Goal: Communication & Community: Answer question/provide support

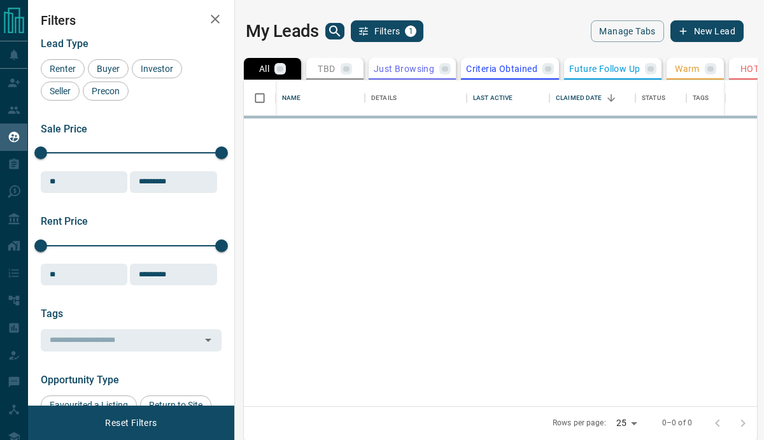
scroll to position [326, 513]
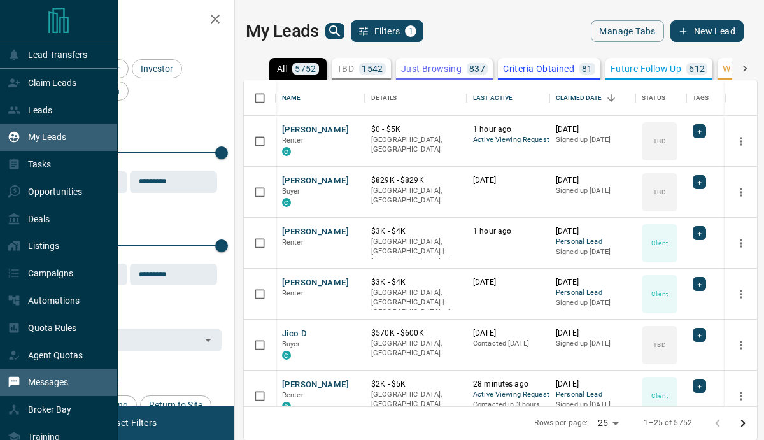
click at [39, 384] on p "Messages" at bounding box center [48, 382] width 40 height 10
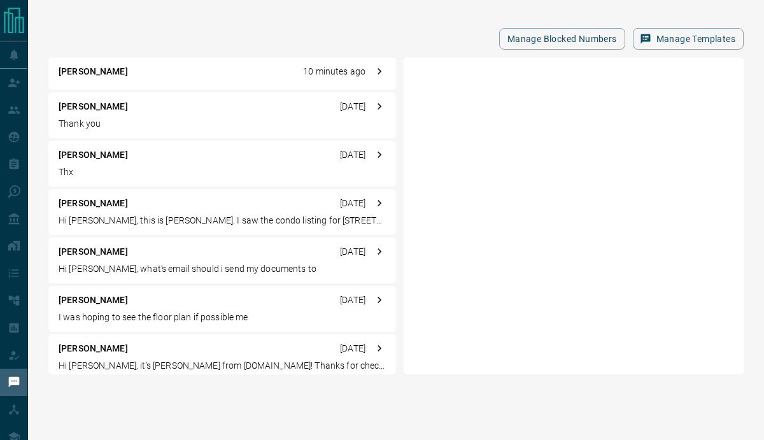
click at [169, 76] on div "[PERSON_NAME] 10 minutes ago" at bounding box center [222, 71] width 327 height 13
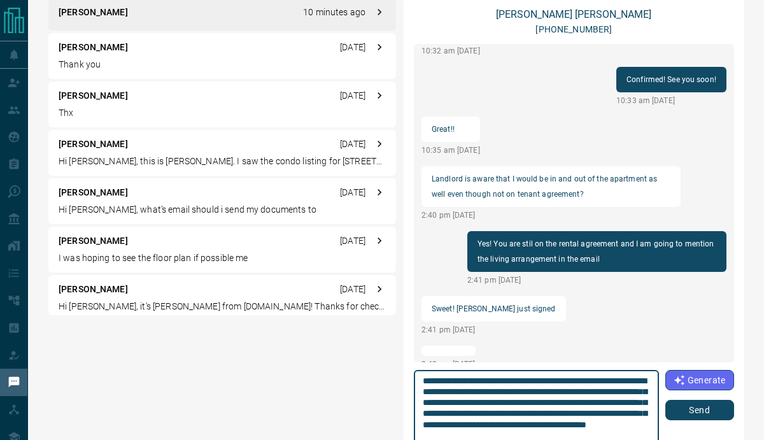
scroll to position [11, 0]
type textarea "**********"
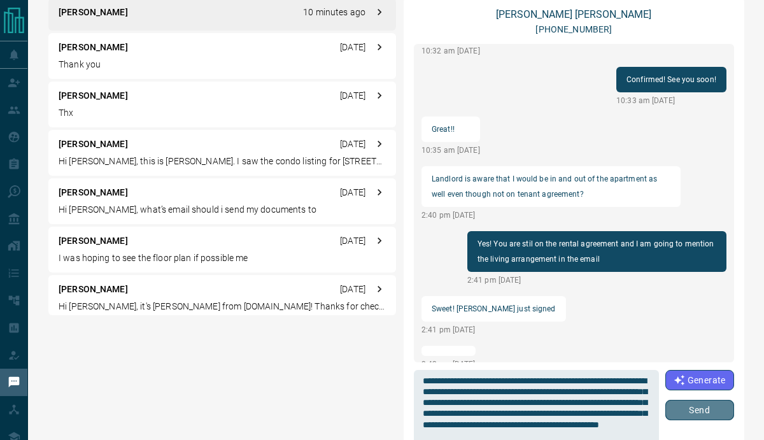
click at [673, 413] on button "Send" at bounding box center [699, 410] width 69 height 20
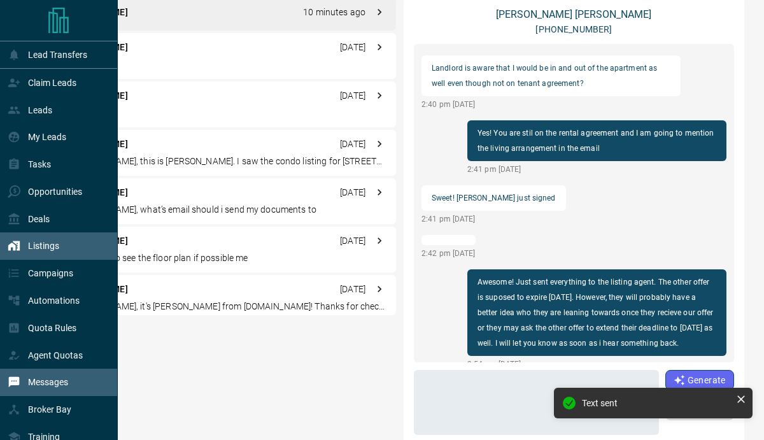
scroll to position [209, 0]
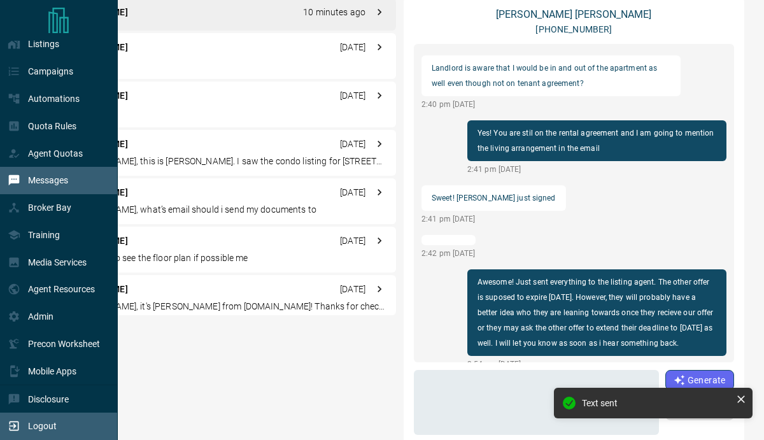
click at [25, 423] on div "Logout" at bounding box center [32, 426] width 49 height 21
